Goal: Check status

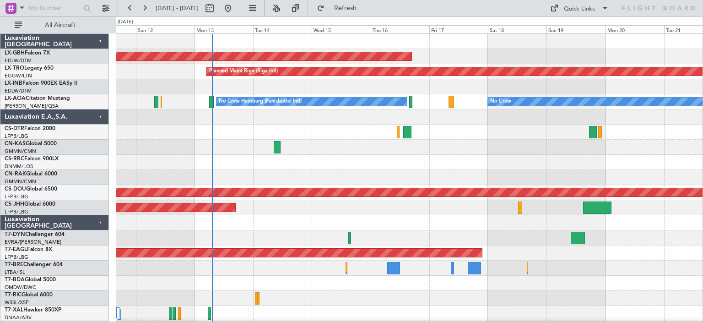
click at [643, 121] on div at bounding box center [409, 116] width 587 height 15
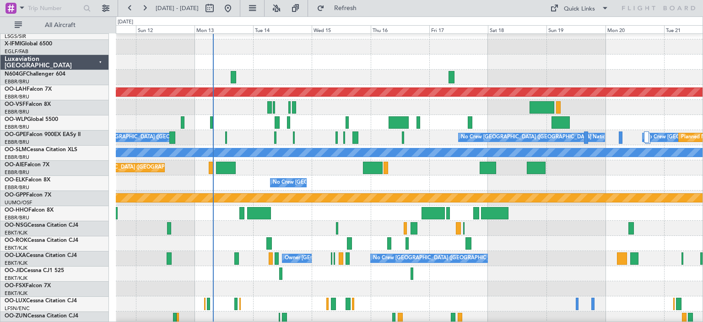
scroll to position [962, 0]
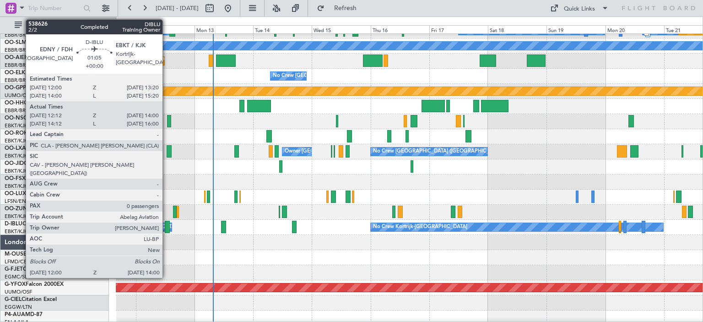
click at [167, 226] on div at bounding box center [167, 227] width 5 height 12
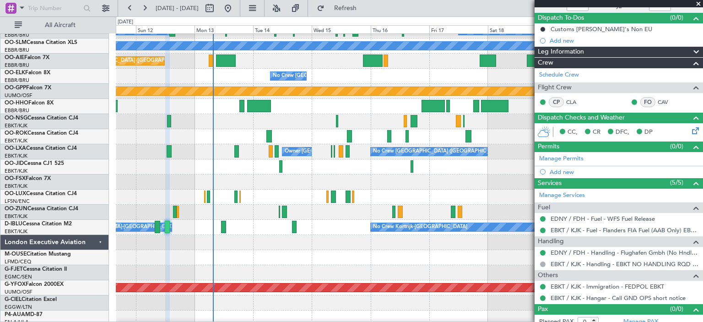
scroll to position [83, 0]
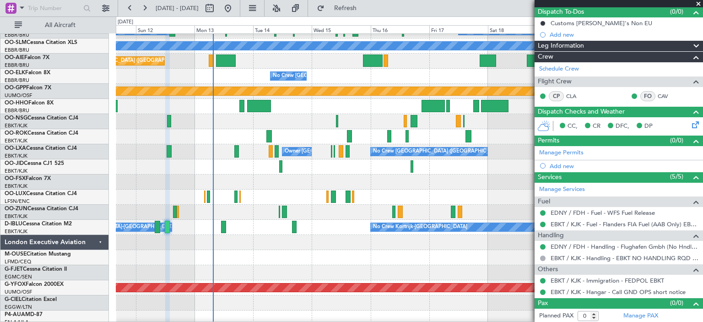
click at [699, 1] on span at bounding box center [698, 4] width 9 height 8
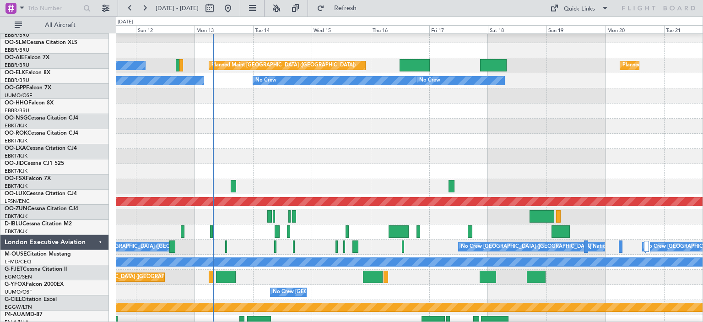
scroll to position [0, 0]
